Goal: Check status: Check status

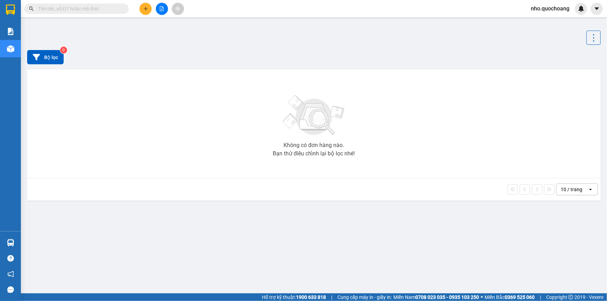
click at [565, 187] on div "10 / trang" at bounding box center [572, 189] width 22 height 7
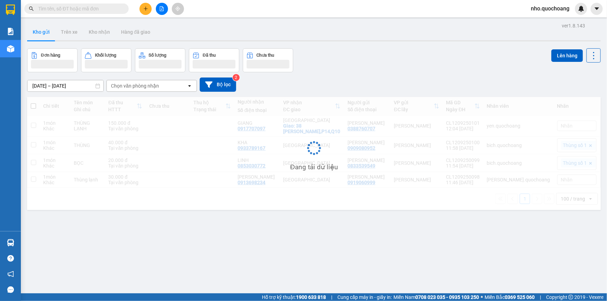
click at [298, 225] on div "ver 1.8.143 Kho gửi Trên xe Kho nhận Hàng đã giao Đơn hàng Khối lượng Số lượng …" at bounding box center [313, 171] width 579 height 301
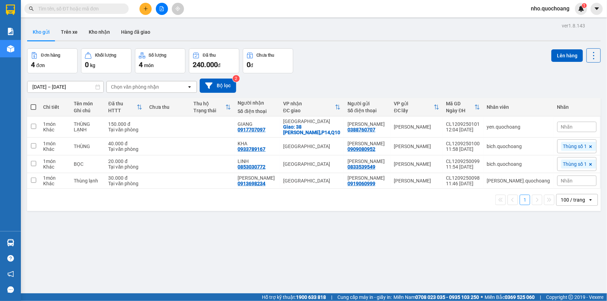
click at [574, 202] on div "100 / trang" at bounding box center [573, 200] width 24 height 7
drag, startPoint x: 381, startPoint y: 247, endPoint x: 195, endPoint y: 218, distance: 188.8
click at [377, 247] on div "ver 1.8.143 Kho gửi Trên xe Kho nhận Hàng đã giao Đơn hàng 4 đơn Khối lượng 0 k…" at bounding box center [313, 171] width 579 height 301
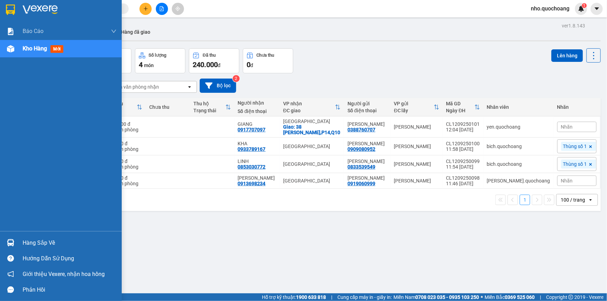
click at [38, 242] on div "Hàng sắp về" at bounding box center [70, 243] width 94 height 10
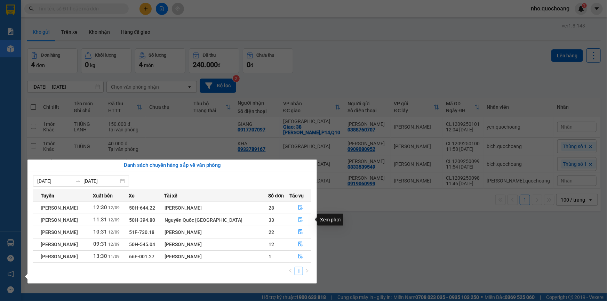
click at [299, 219] on icon "file-done" at bounding box center [300, 219] width 5 height 5
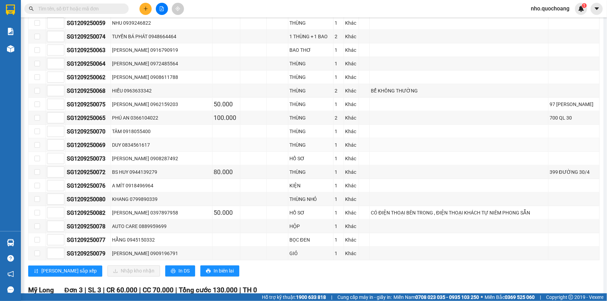
scroll to position [411, 0]
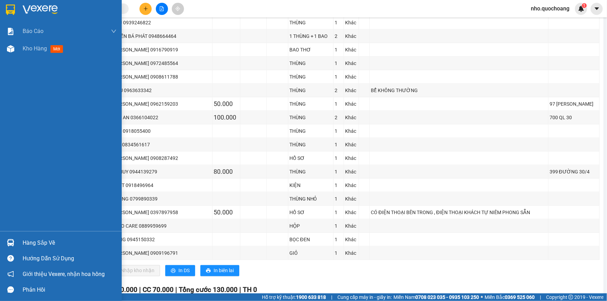
click at [53, 242] on div "Hàng sắp về" at bounding box center [70, 243] width 94 height 10
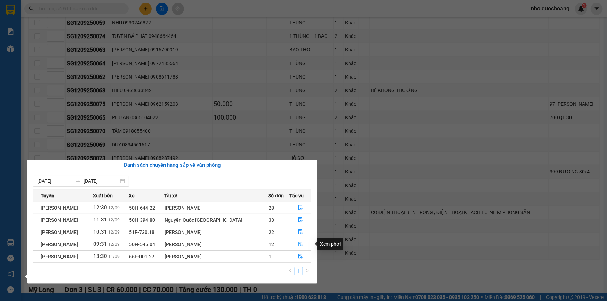
click at [298, 245] on icon "file-done" at bounding box center [300, 244] width 5 height 5
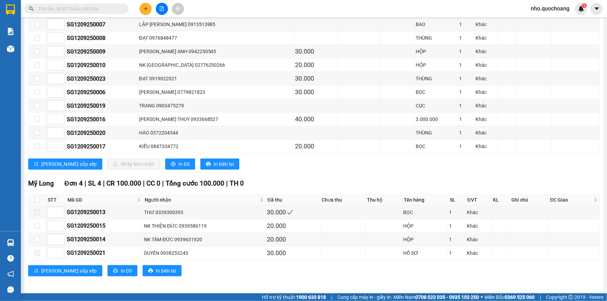
scroll to position [197, 0]
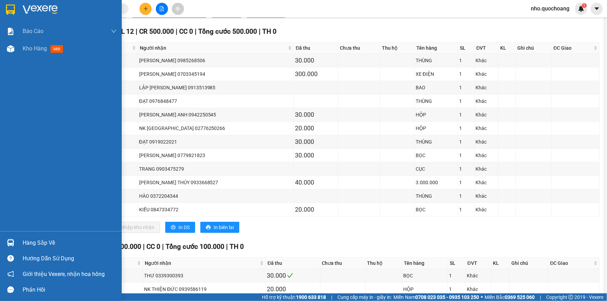
drag, startPoint x: 31, startPoint y: 244, endPoint x: 140, endPoint y: 243, distance: 109.6
click at [31, 244] on div "Hàng sắp về" at bounding box center [70, 243] width 94 height 10
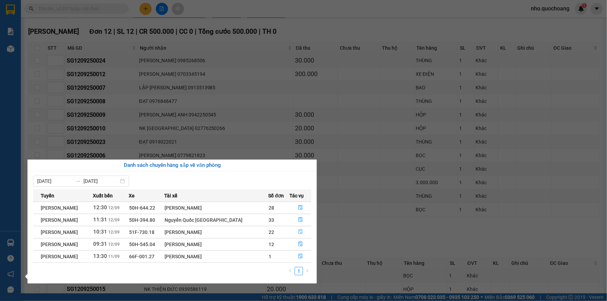
click at [300, 234] on icon "file-done" at bounding box center [301, 232] width 4 height 5
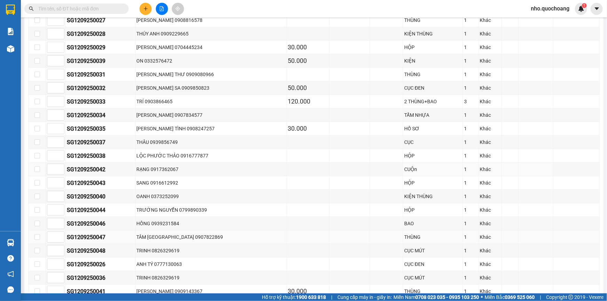
scroll to position [104, 0]
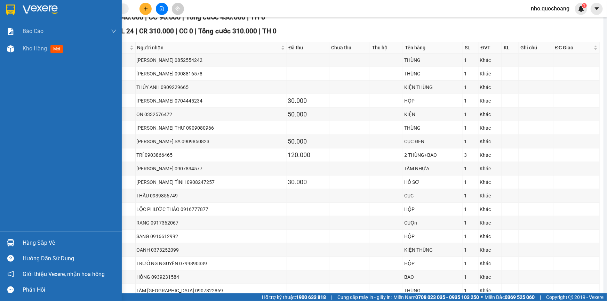
click at [43, 246] on div "Hàng sắp về" at bounding box center [70, 243] width 94 height 10
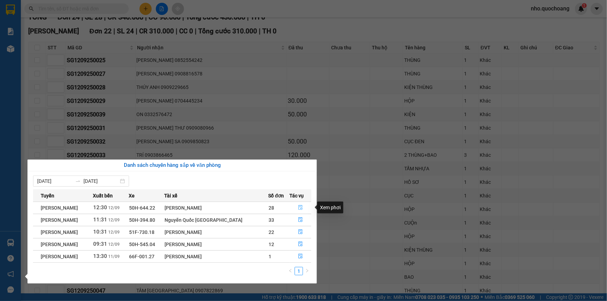
click at [302, 207] on button "button" at bounding box center [301, 208] width 22 height 11
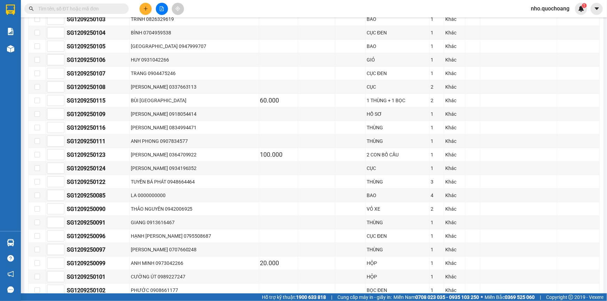
scroll to position [293, 0]
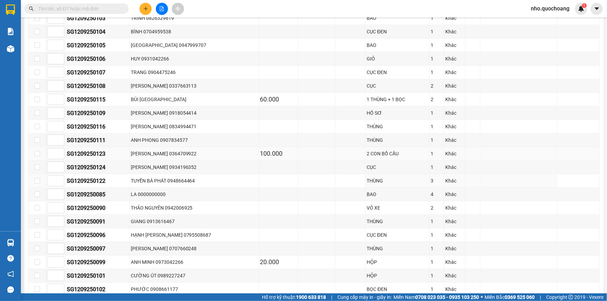
drag, startPoint x: 161, startPoint y: 183, endPoint x: 153, endPoint y: 157, distance: 27.0
click at [161, 177] on td "TUYỀN BÁ PHÁT 0948664464" at bounding box center [194, 181] width 129 height 14
drag, startPoint x: 153, startPoint y: 157, endPoint x: 153, endPoint y: 132, distance: 24.4
click at [153, 151] on td "[PERSON_NAME] 0364709922" at bounding box center [194, 154] width 129 height 14
drag, startPoint x: 148, startPoint y: 87, endPoint x: 147, endPoint y: 83, distance: 3.5
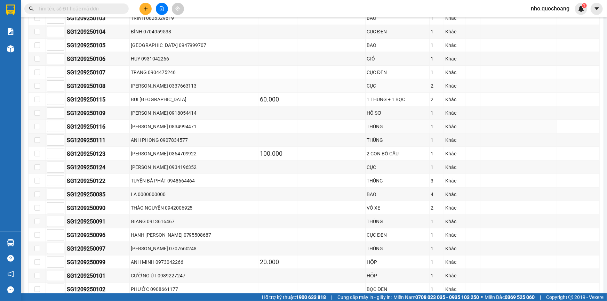
click at [148, 84] on div "[PERSON_NAME] 0337663113" at bounding box center [194, 86] width 127 height 8
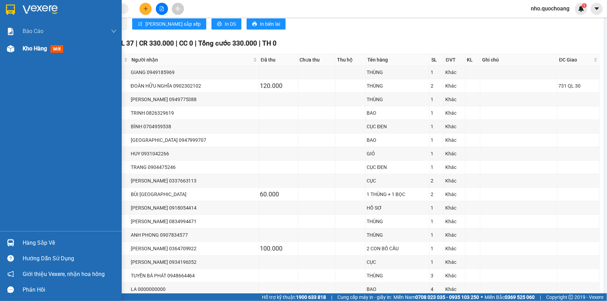
click at [39, 49] on span "Kho hàng" at bounding box center [35, 48] width 24 height 7
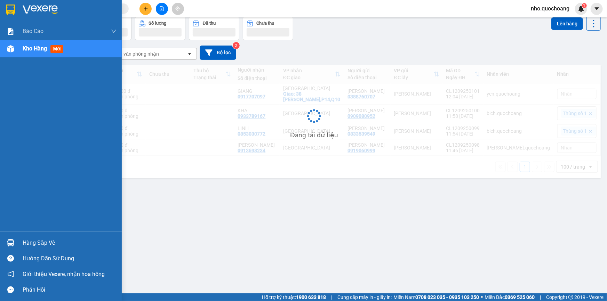
scroll to position [32, 0]
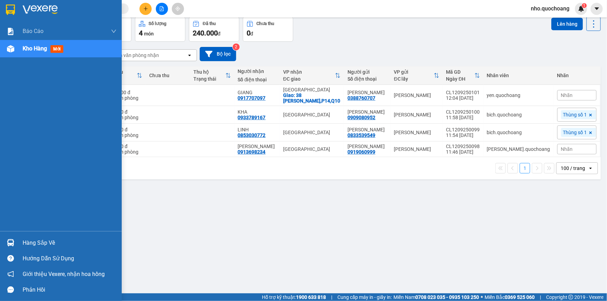
click at [31, 239] on div "Hàng sắp về" at bounding box center [70, 243] width 94 height 10
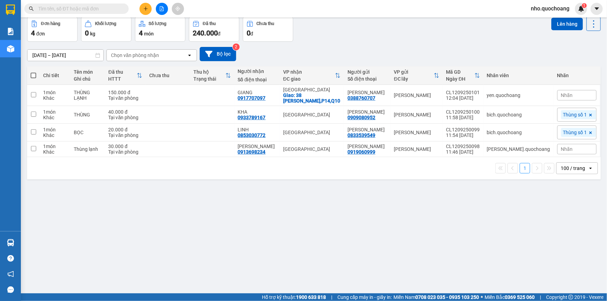
drag, startPoint x: 330, startPoint y: 251, endPoint x: 328, endPoint y: 247, distance: 3.9
click at [330, 251] on section "Kết quả tìm kiếm ( 0 ) Bộ lọc No Data nho.quochoang 1 Báo cáo Báo cáo dòng tiền…" at bounding box center [303, 150] width 607 height 301
